Goal: Information Seeking & Learning: Learn about a topic

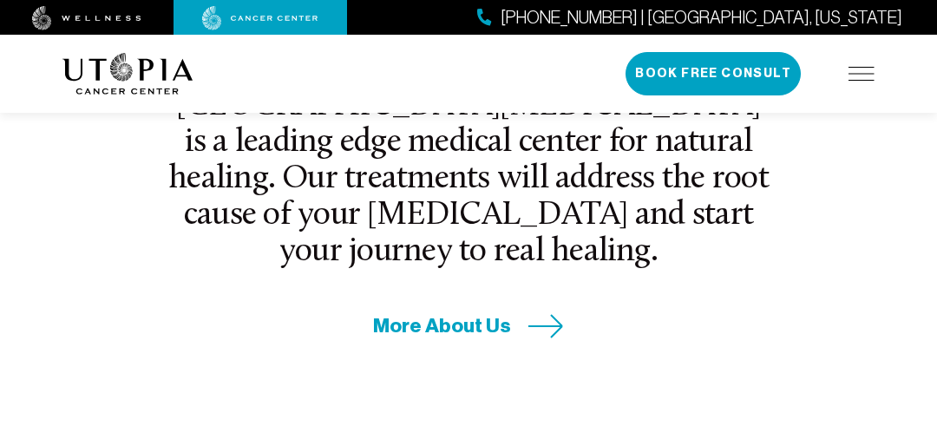
scroll to position [716, 0]
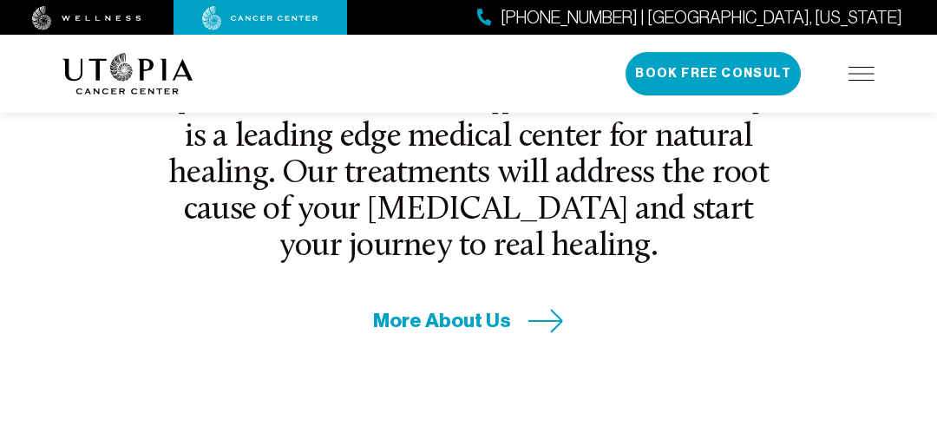
click at [503, 307] on span "More About Us" at bounding box center [442, 320] width 138 height 27
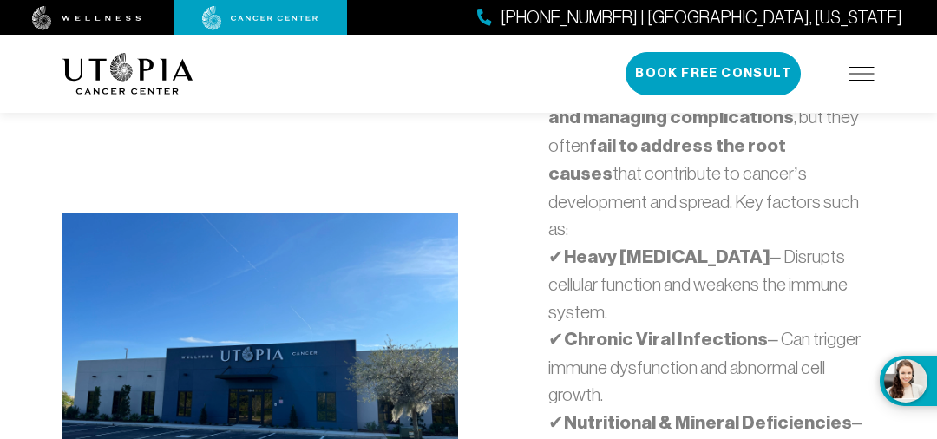
scroll to position [4566, 0]
click at [509, 416] on div "Why Traditional [MEDICAL_DATA] Treatments Fall Short Conventional [MEDICAL_DATA…" at bounding box center [468, 360] width 833 height 1146
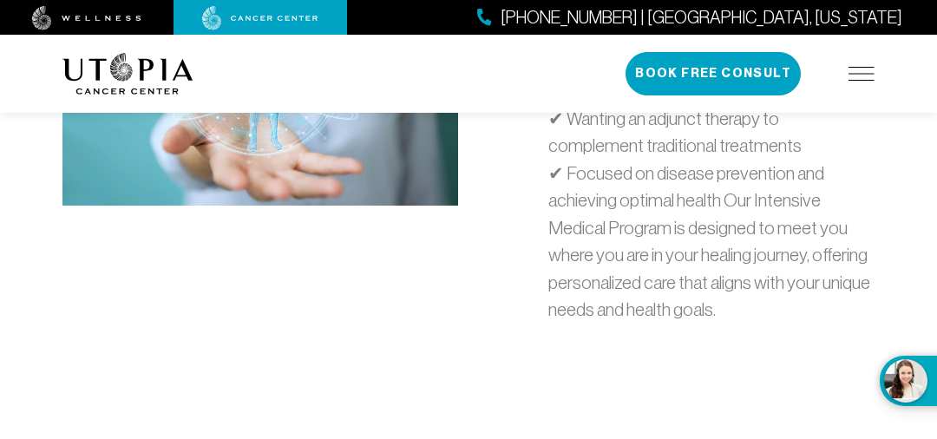
scroll to position [6268, 0]
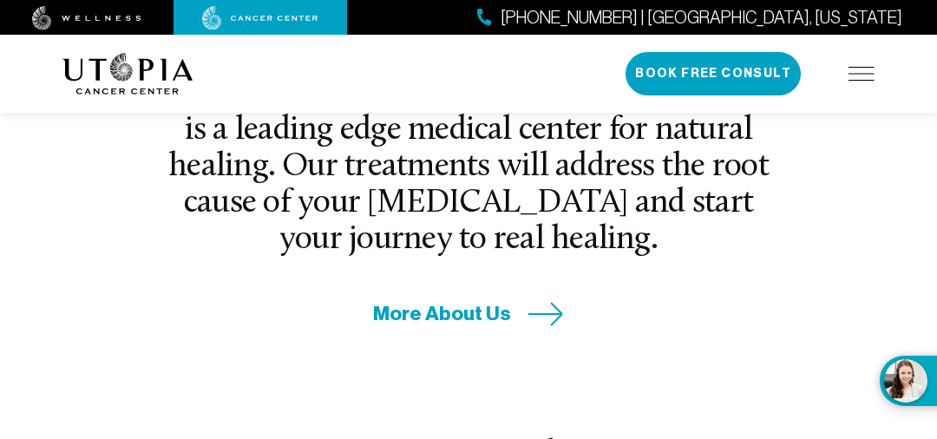
scroll to position [716, 0]
